Goal: Navigation & Orientation: Find specific page/section

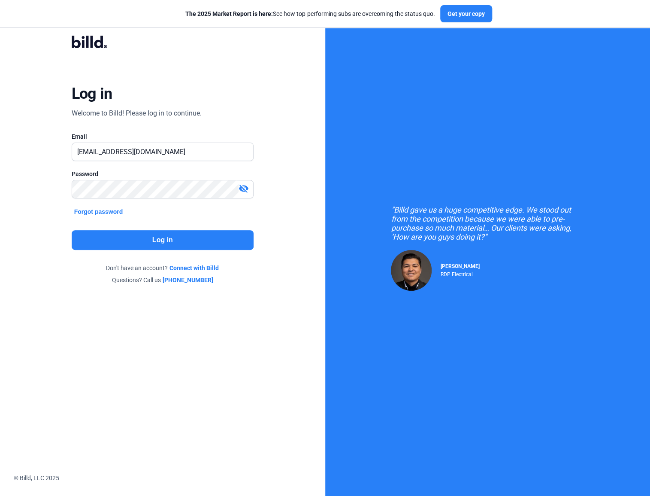
click at [112, 240] on button "Log in" at bounding box center [163, 240] width 182 height 20
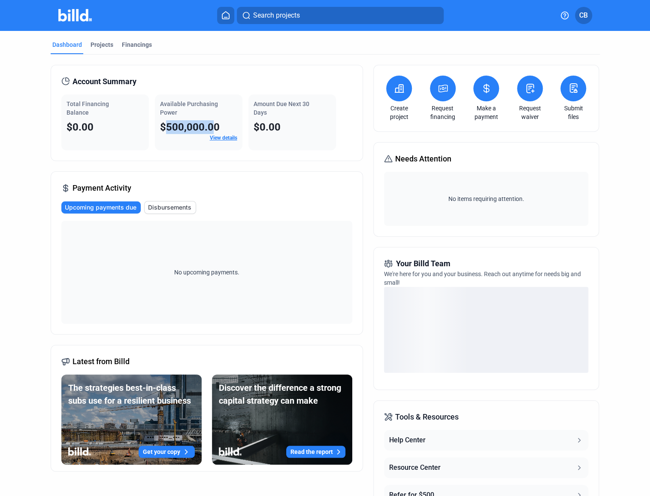
drag, startPoint x: 167, startPoint y: 129, endPoint x: 210, endPoint y: 128, distance: 42.9
click at [210, 128] on span "$500,000.00" at bounding box center [190, 127] width 60 height 12
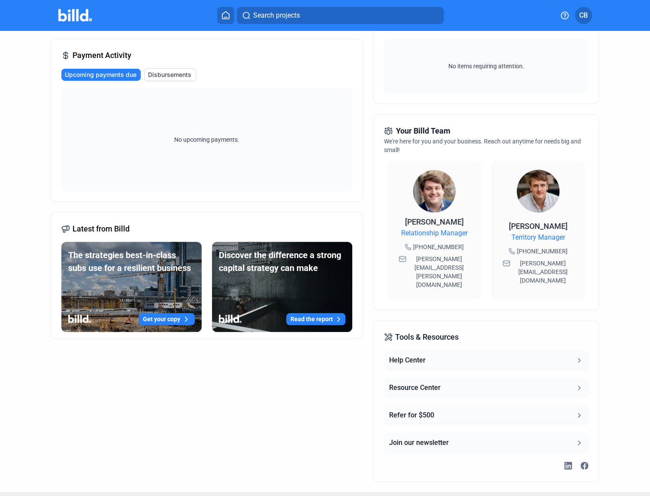
scroll to position [53, 0]
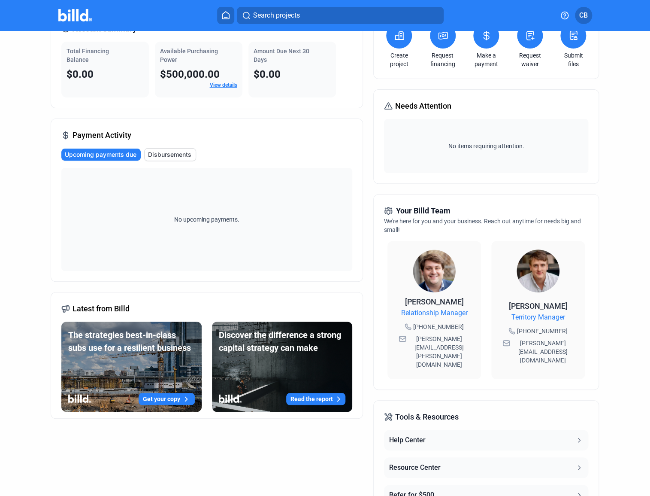
drag, startPoint x: 314, startPoint y: 371, endPoint x: 162, endPoint y: 175, distance: 247.8
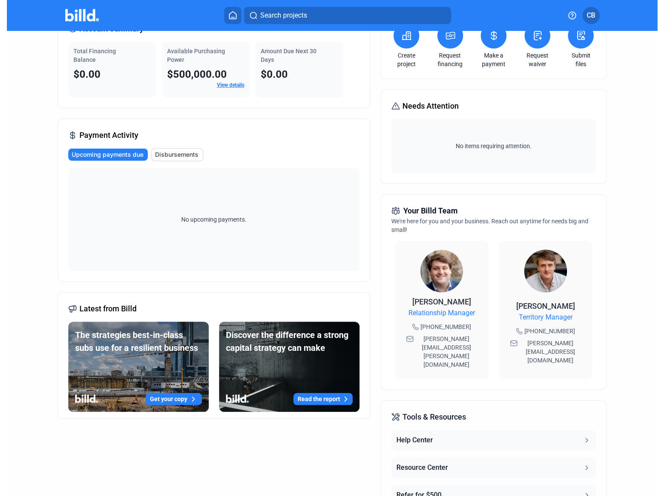
scroll to position [0, 0]
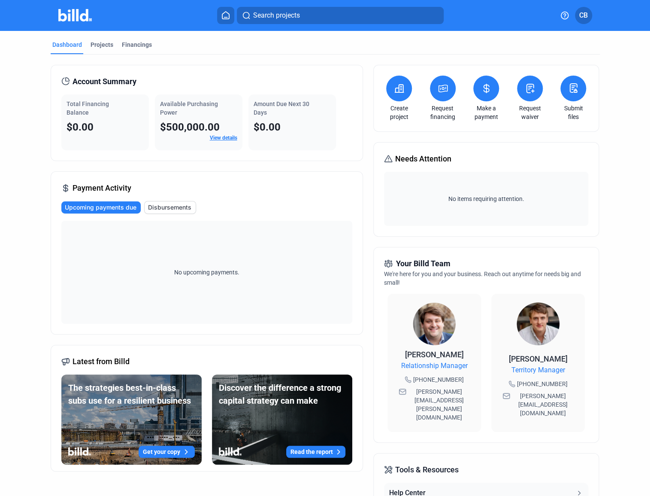
click at [97, 35] on mat-tab-group "Dashboard Projects Financings Account Summary Total Financing Balance $0.00 Ava…" at bounding box center [325, 328] width 549 height 594
click at [98, 44] on div "Projects" at bounding box center [102, 44] width 23 height 9
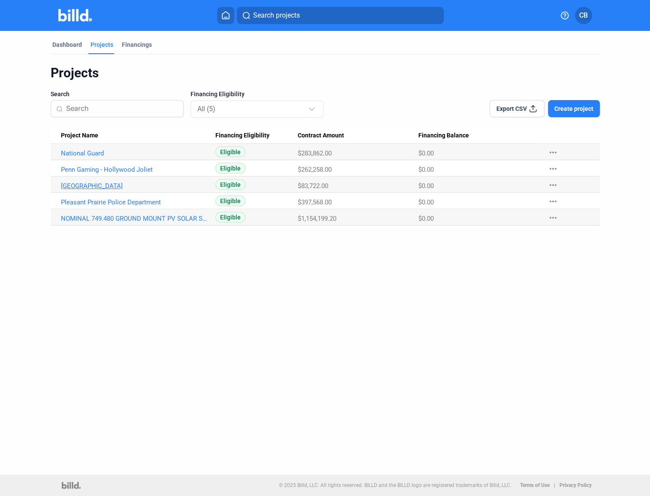
click at [127, 186] on link "[GEOGRAPHIC_DATA]" at bounding box center [134, 186] width 146 height 8
